Goal: Task Accomplishment & Management: Use online tool/utility

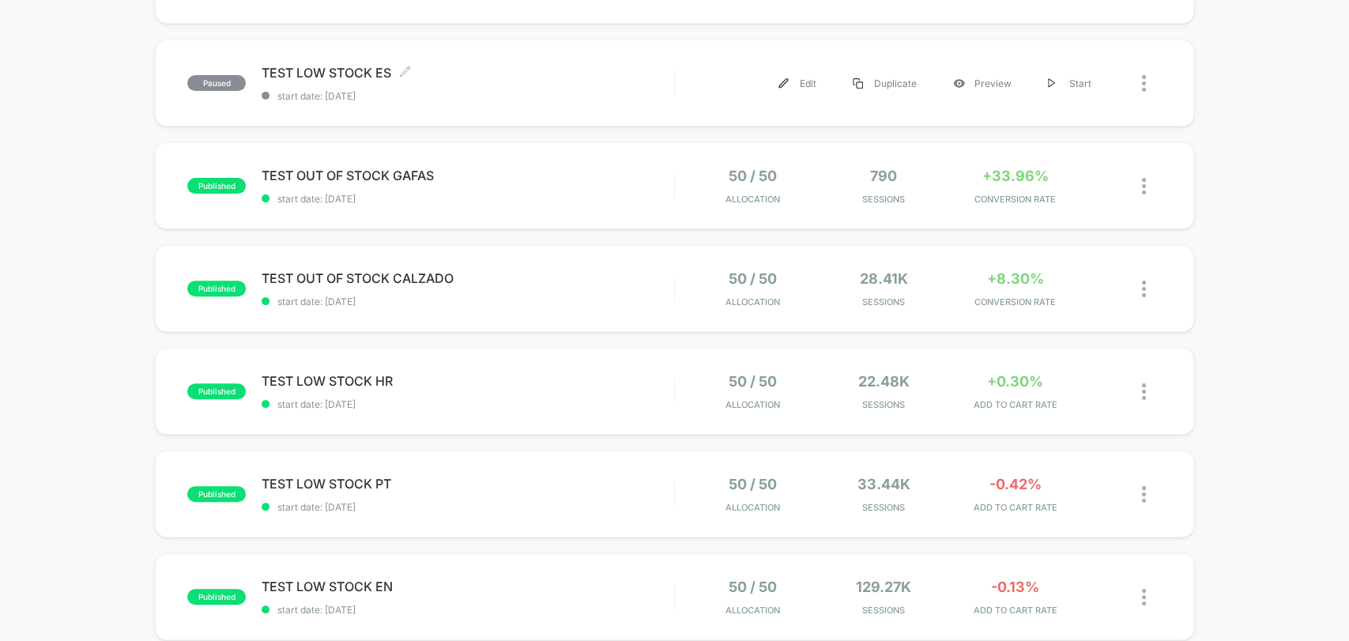
scroll to position [232, 0]
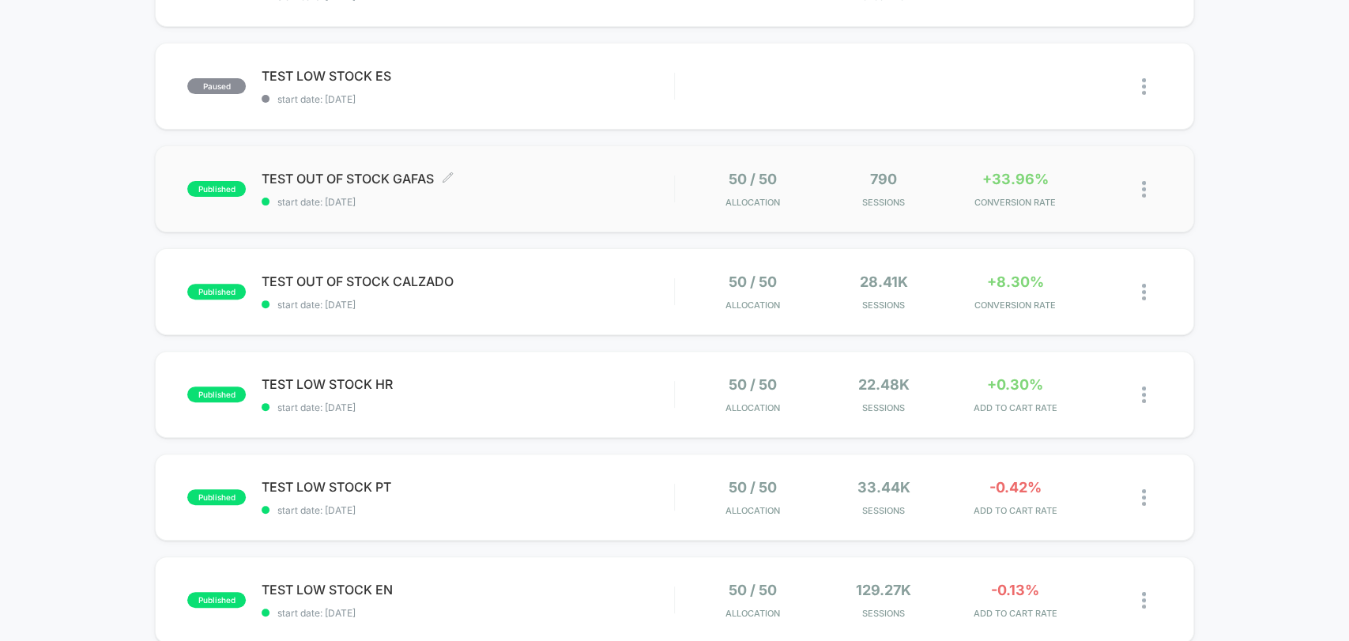
click at [405, 181] on span "TEST OUT OF STOCK GAFAS Click to edit experience details" at bounding box center [468, 179] width 412 height 16
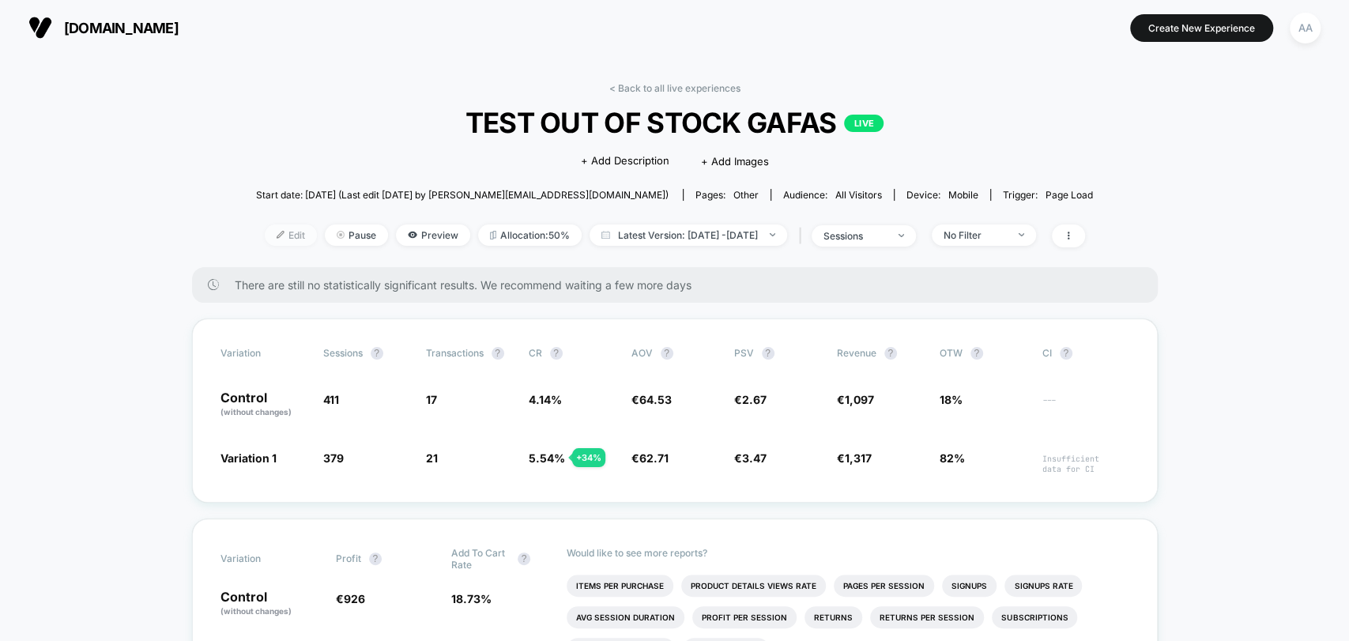
click at [269, 237] on span "Edit" at bounding box center [291, 234] width 52 height 21
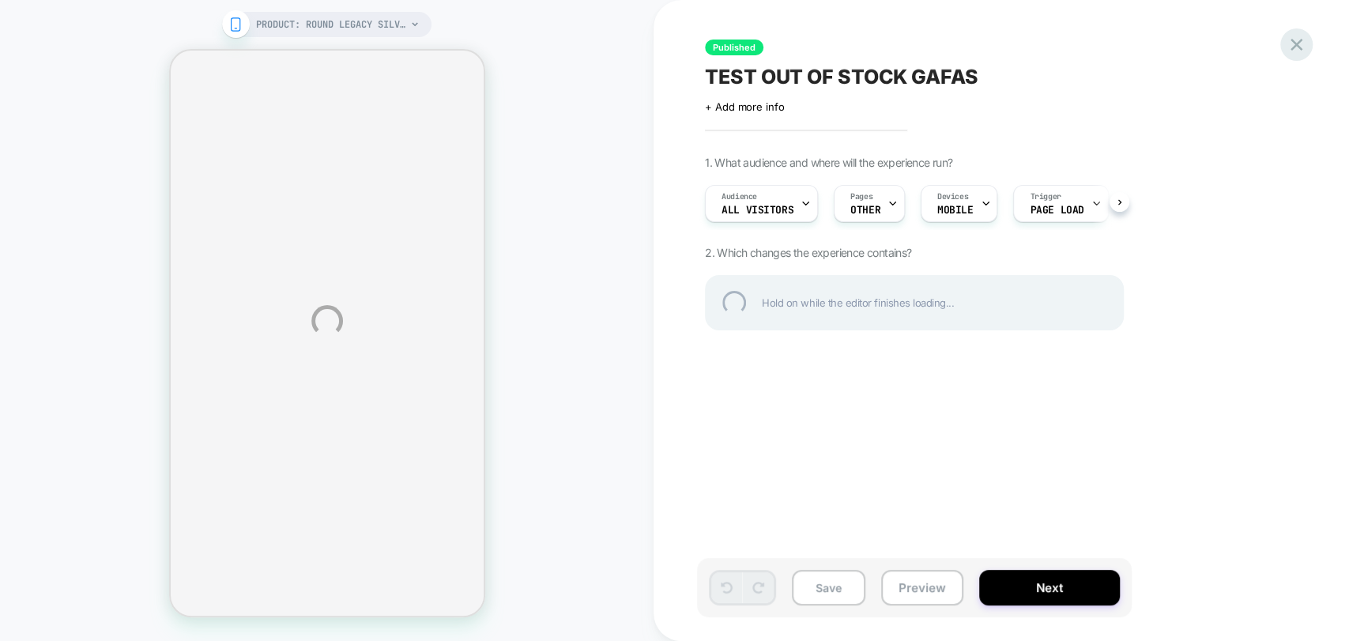
click at [1289, 51] on div at bounding box center [1296, 44] width 32 height 32
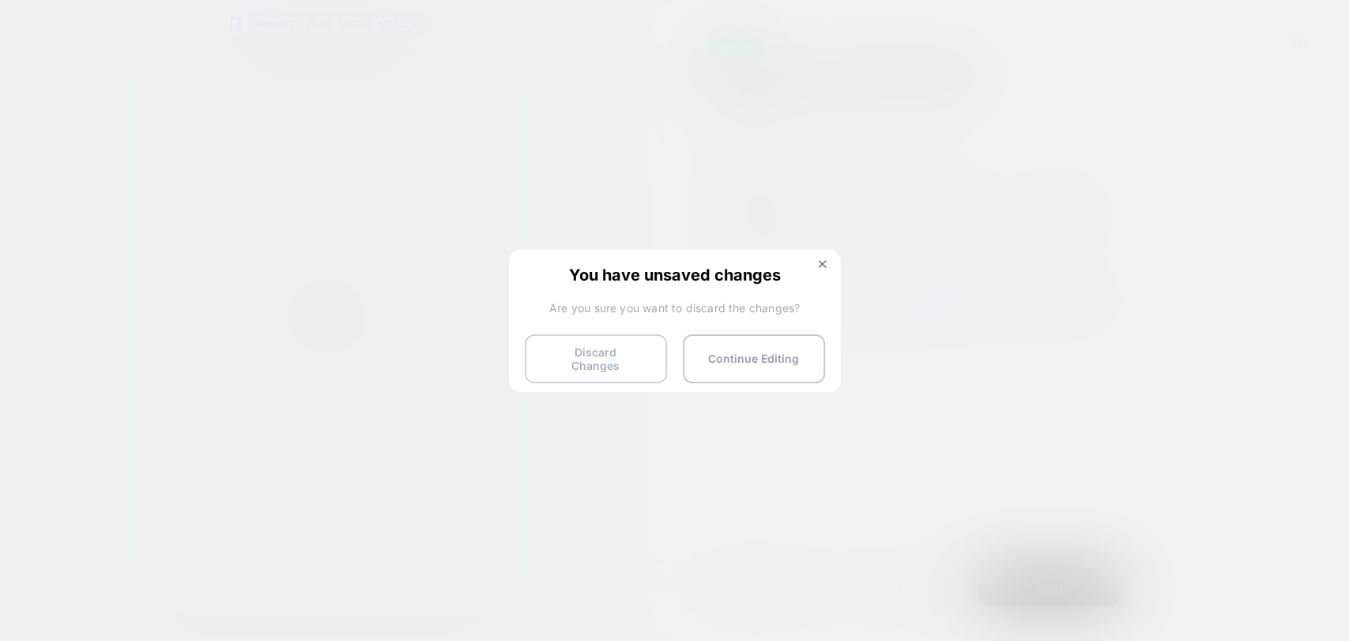
click at [597, 348] on button "Discard Changes" at bounding box center [596, 358] width 142 height 49
